Goal: Use online tool/utility: Utilize a website feature to perform a specific function

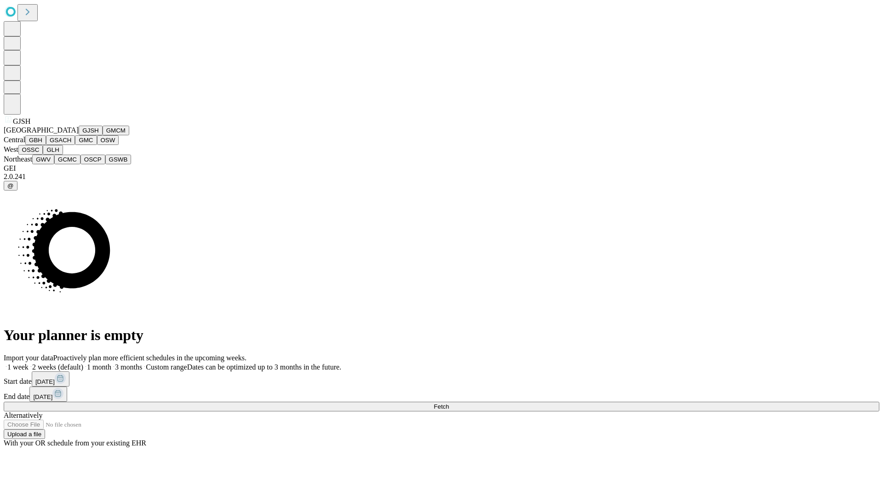
click at [79, 135] on button "GJSH" at bounding box center [91, 131] width 24 height 10
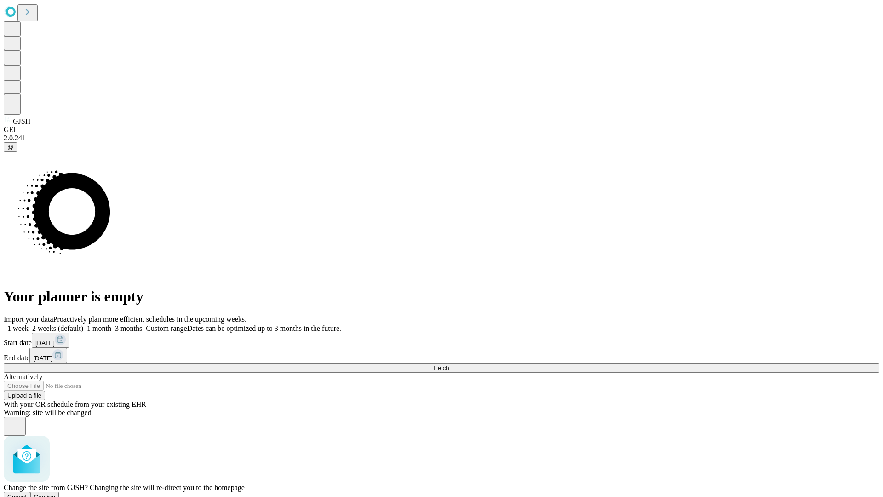
click at [56, 493] on span "Confirm" at bounding box center [45, 496] width 22 height 7
click at [29, 324] on label "1 week" at bounding box center [16, 328] width 25 height 8
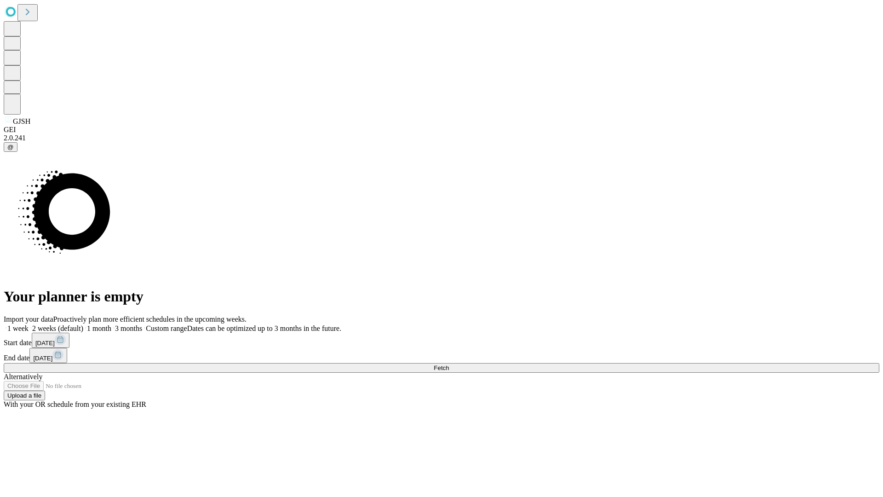
click at [449, 364] on span "Fetch" at bounding box center [441, 367] width 15 height 7
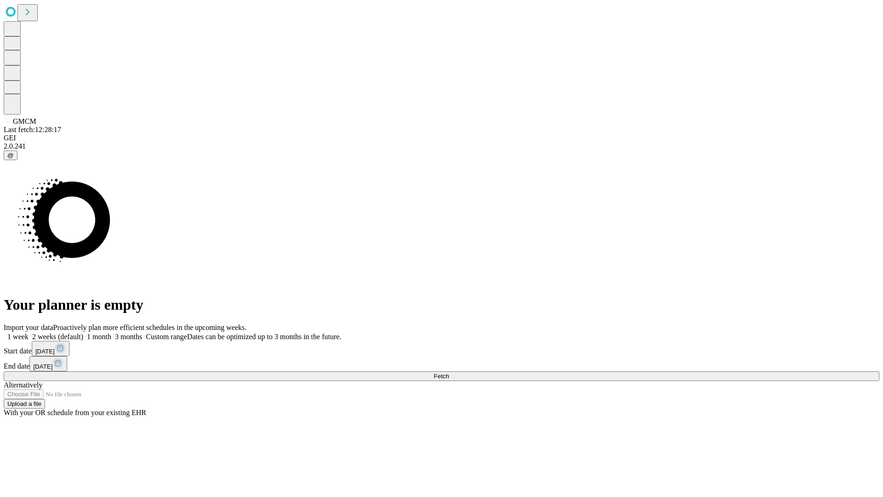
click at [29, 333] on label "1 week" at bounding box center [16, 337] width 25 height 8
click at [449, 373] on span "Fetch" at bounding box center [441, 376] width 15 height 7
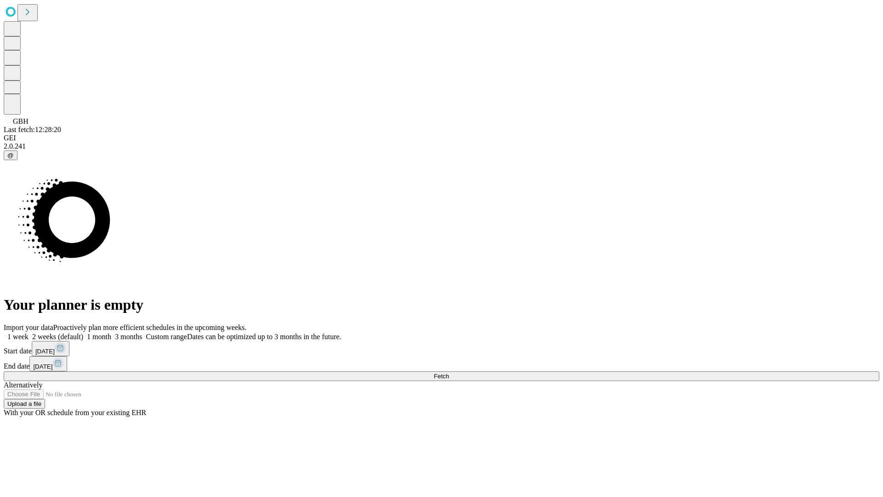
click at [29, 333] on label "1 week" at bounding box center [16, 337] width 25 height 8
click at [449, 373] on span "Fetch" at bounding box center [441, 376] width 15 height 7
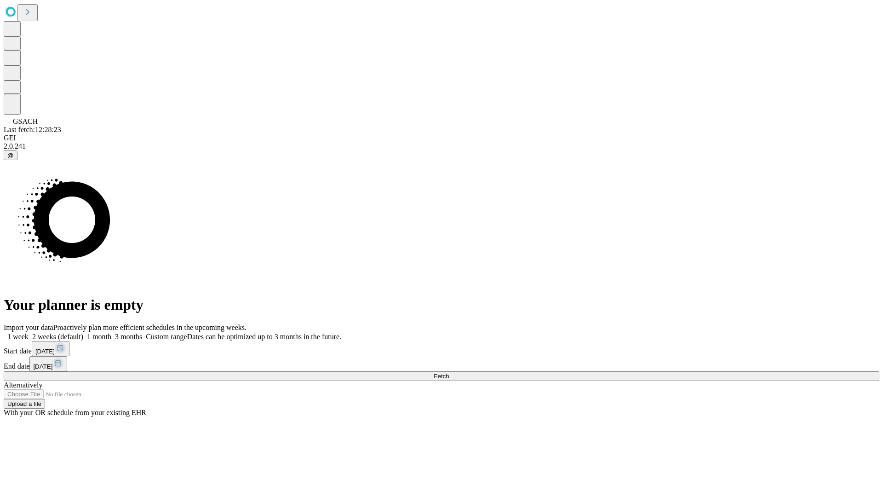
click at [29, 333] on label "1 week" at bounding box center [16, 337] width 25 height 8
click at [449, 373] on span "Fetch" at bounding box center [441, 376] width 15 height 7
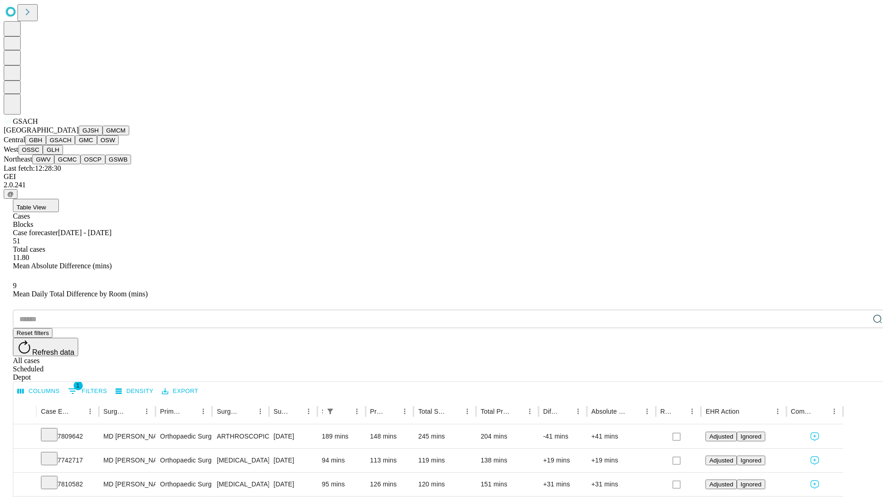
click at [75, 145] on button "GMC" at bounding box center [86, 140] width 22 height 10
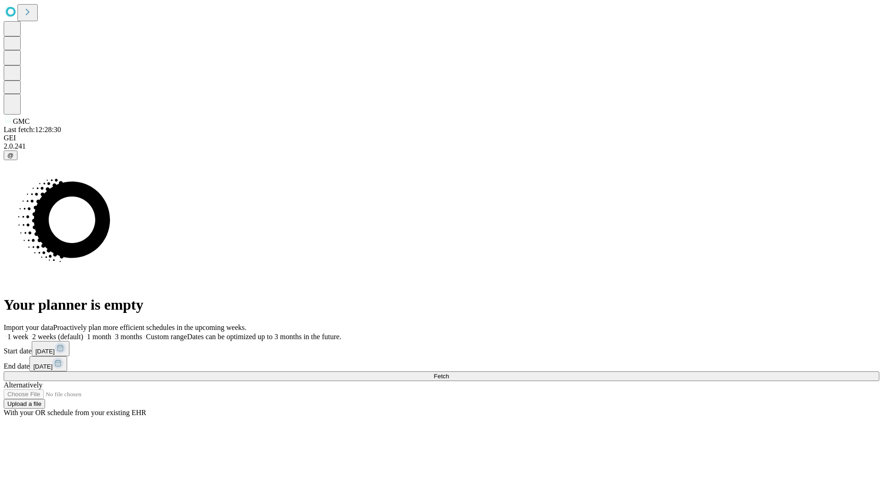
click at [29, 333] on label "1 week" at bounding box center [16, 337] width 25 height 8
click at [449, 373] on span "Fetch" at bounding box center [441, 376] width 15 height 7
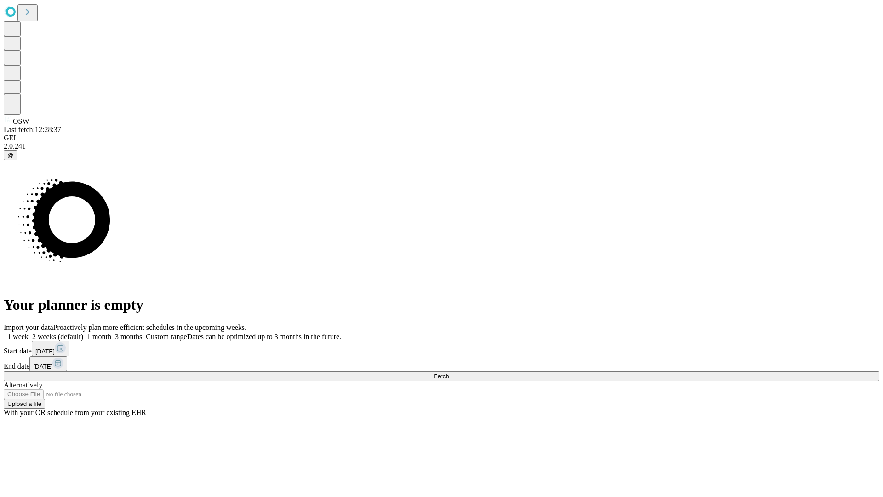
click at [29, 333] on label "1 week" at bounding box center [16, 337] width 25 height 8
click at [449, 373] on span "Fetch" at bounding box center [441, 376] width 15 height 7
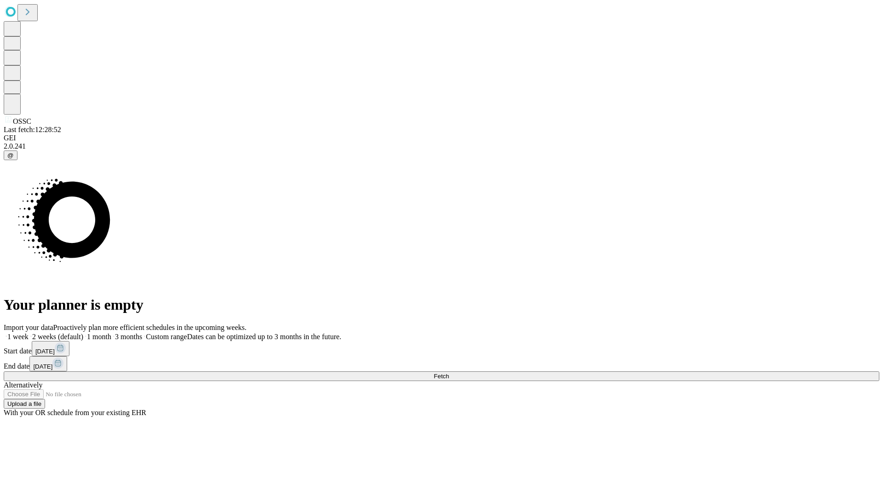
click at [29, 333] on label "1 week" at bounding box center [16, 337] width 25 height 8
click at [449, 373] on span "Fetch" at bounding box center [441, 376] width 15 height 7
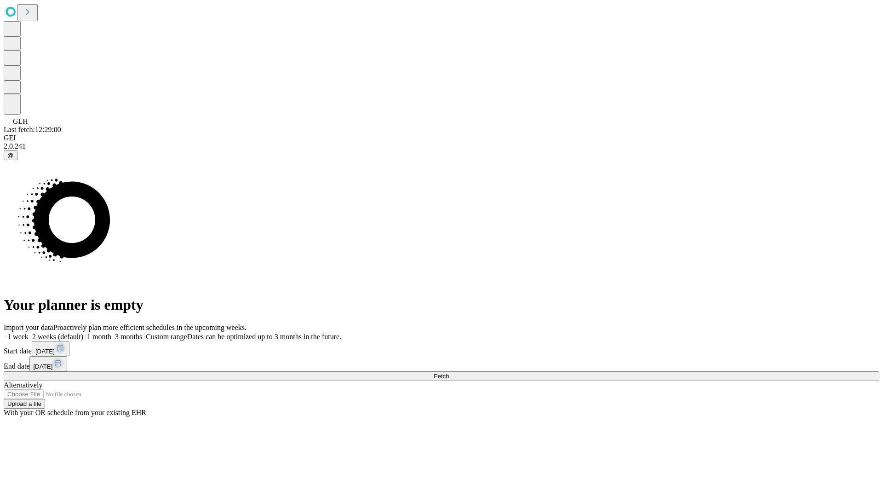
click at [29, 333] on label "1 week" at bounding box center [16, 337] width 25 height 8
click at [449, 373] on span "Fetch" at bounding box center [441, 376] width 15 height 7
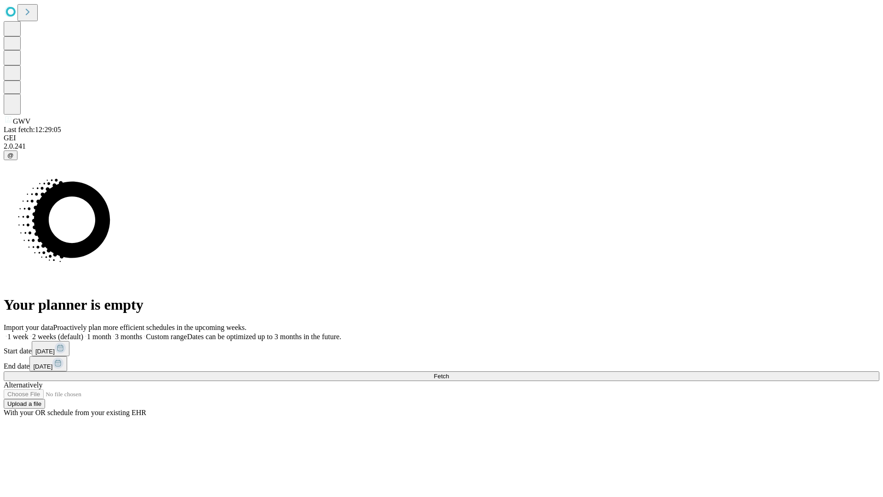
click at [29, 333] on label "1 week" at bounding box center [16, 337] width 25 height 8
click at [449, 373] on span "Fetch" at bounding box center [441, 376] width 15 height 7
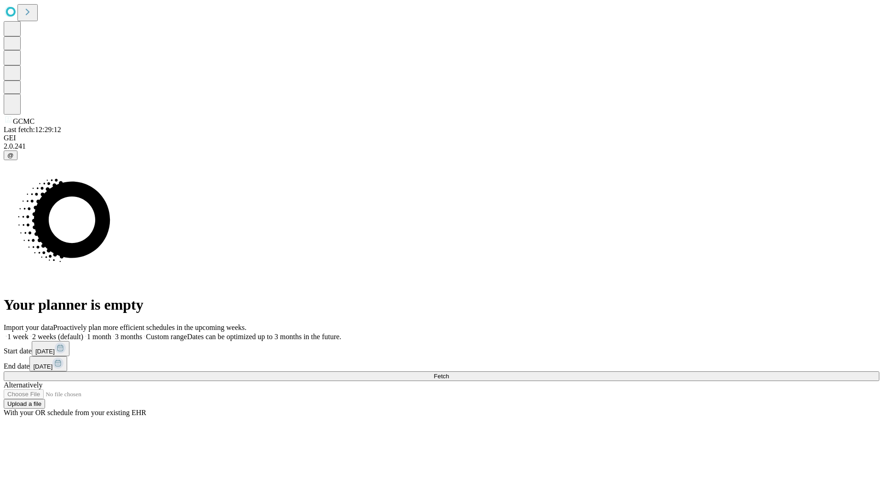
click at [449, 373] on span "Fetch" at bounding box center [441, 376] width 15 height 7
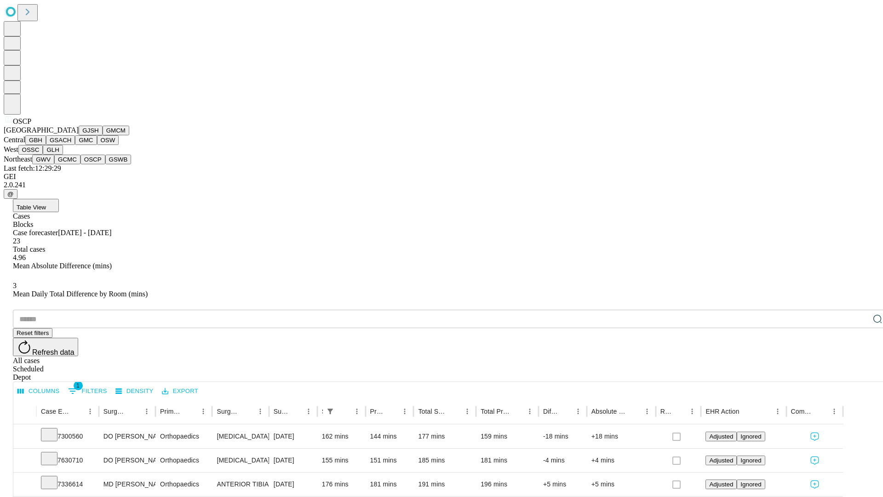
click at [105, 164] on button "GSWB" at bounding box center [118, 160] width 26 height 10
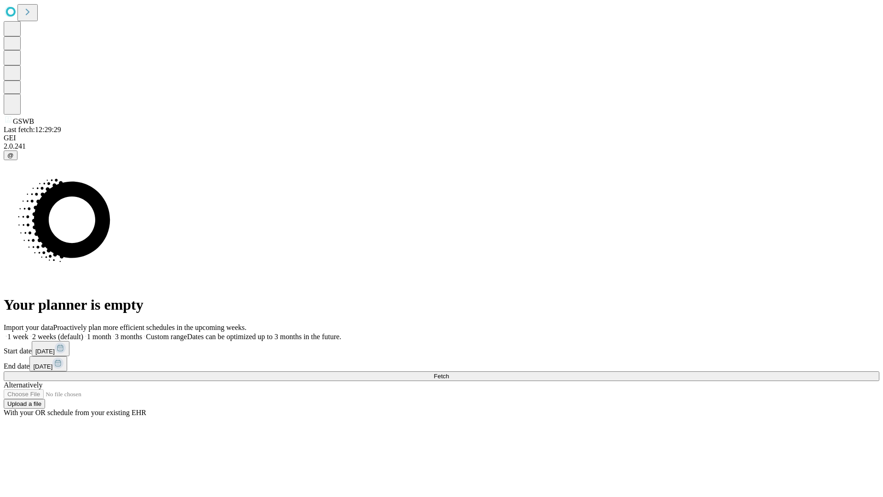
click at [29, 333] on label "1 week" at bounding box center [16, 337] width 25 height 8
click at [449, 373] on span "Fetch" at bounding box center [441, 376] width 15 height 7
